Goal: Communication & Community: Answer question/provide support

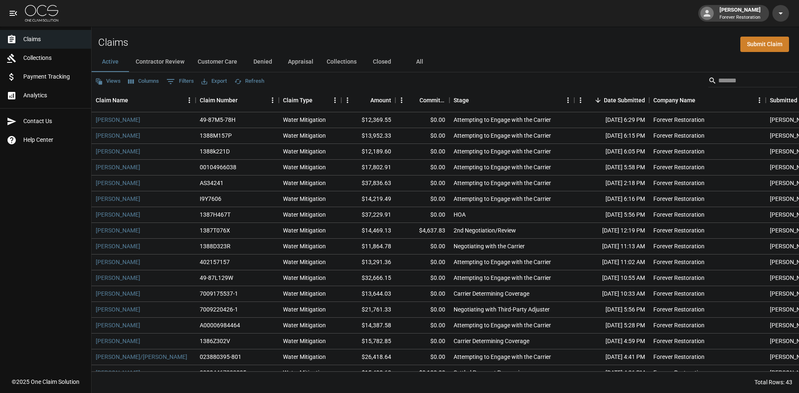
click at [229, 65] on button "Customer Care" at bounding box center [217, 62] width 53 height 20
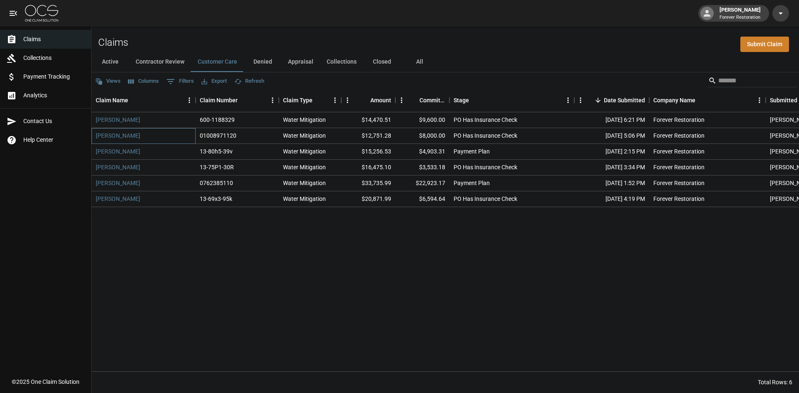
click at [106, 131] on div "[PERSON_NAME]" at bounding box center [144, 136] width 104 height 16
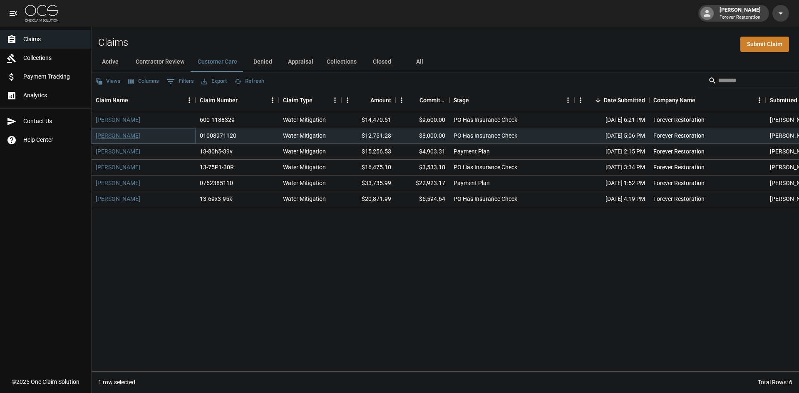
click at [107, 133] on link "[PERSON_NAME]" at bounding box center [118, 135] width 45 height 8
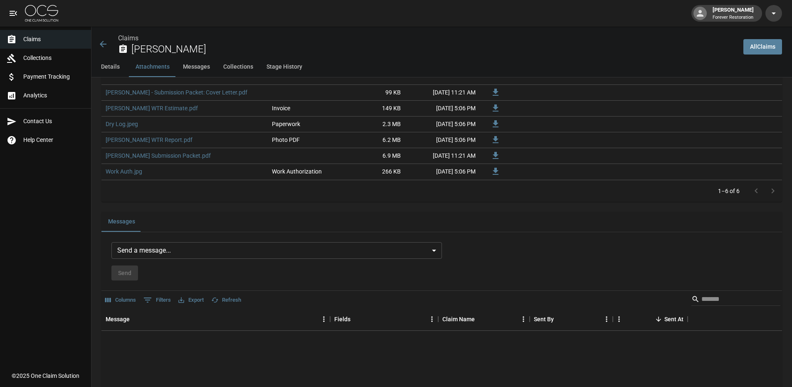
scroll to position [541, 0]
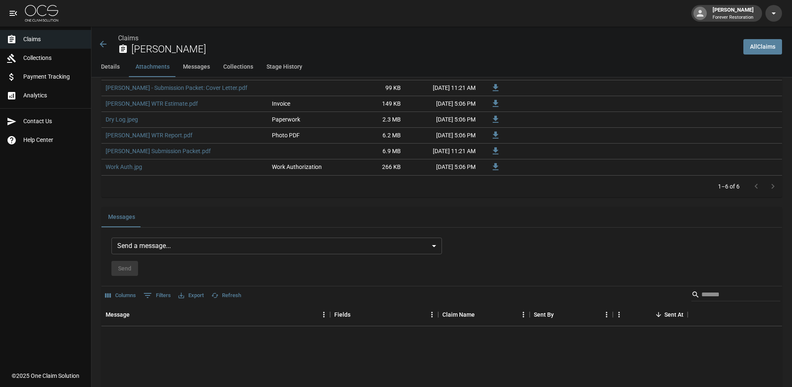
click at [361, 240] on body "[PERSON_NAME] Forever Restoration Claims Collections Payment Tracking Analytics…" at bounding box center [396, 140] width 792 height 1363
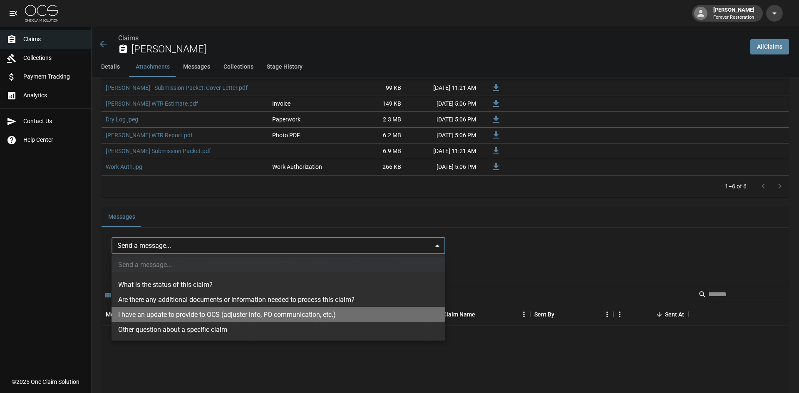
click at [287, 317] on li "I have an update to provide to OCS (adjuster info, PO communication, etc.)" at bounding box center [278, 314] width 334 height 15
type input "**********"
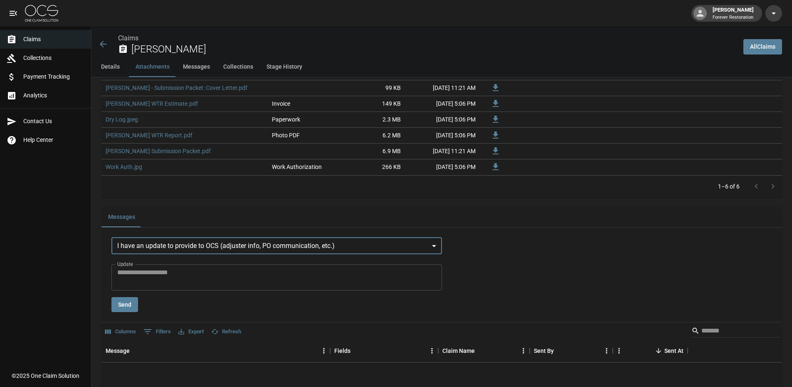
click at [233, 270] on textarea "Update" at bounding box center [276, 276] width 319 height 19
type textarea "**********"
click at [136, 300] on button "Send" at bounding box center [124, 304] width 27 height 15
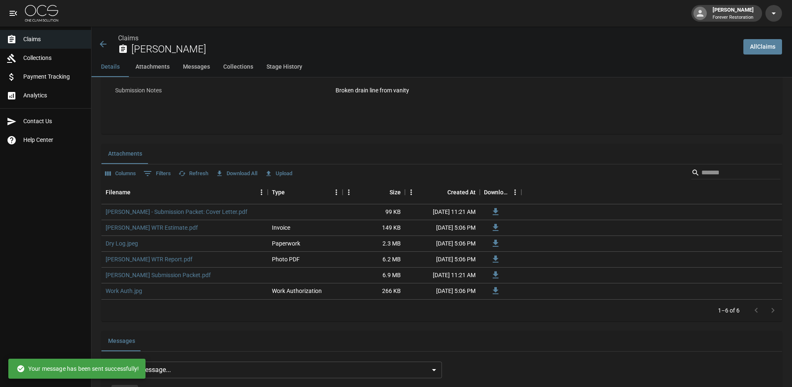
scroll to position [416, 0]
click at [38, 40] on span "Claims" at bounding box center [53, 39] width 61 height 9
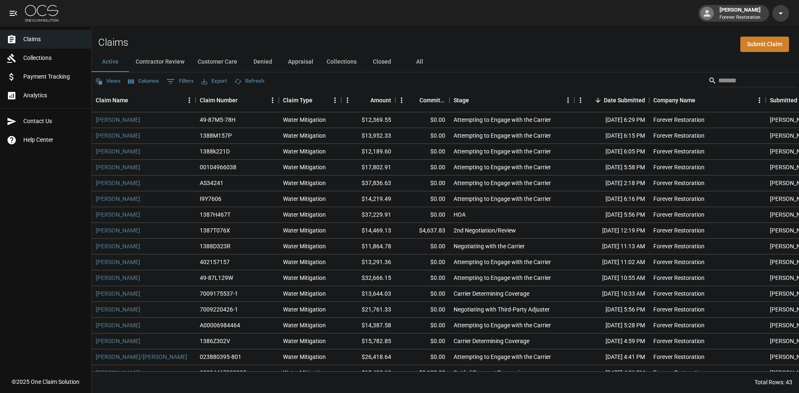
click at [208, 56] on button "Customer Care" at bounding box center [217, 62] width 53 height 20
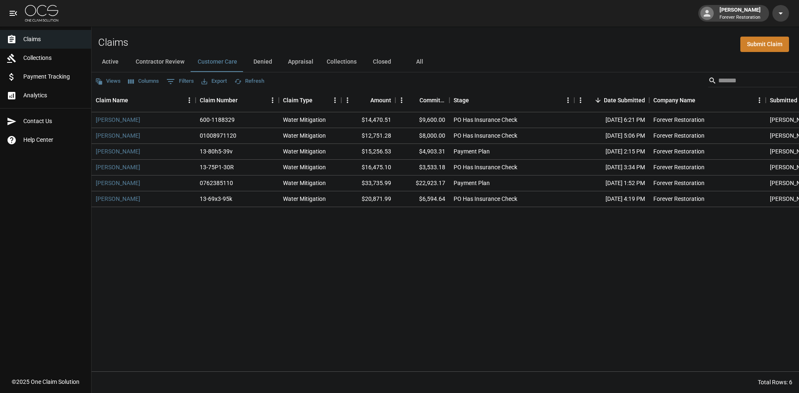
click at [105, 60] on button "Active" at bounding box center [110, 62] width 37 height 20
